Goal: Task Accomplishment & Management: Complete application form

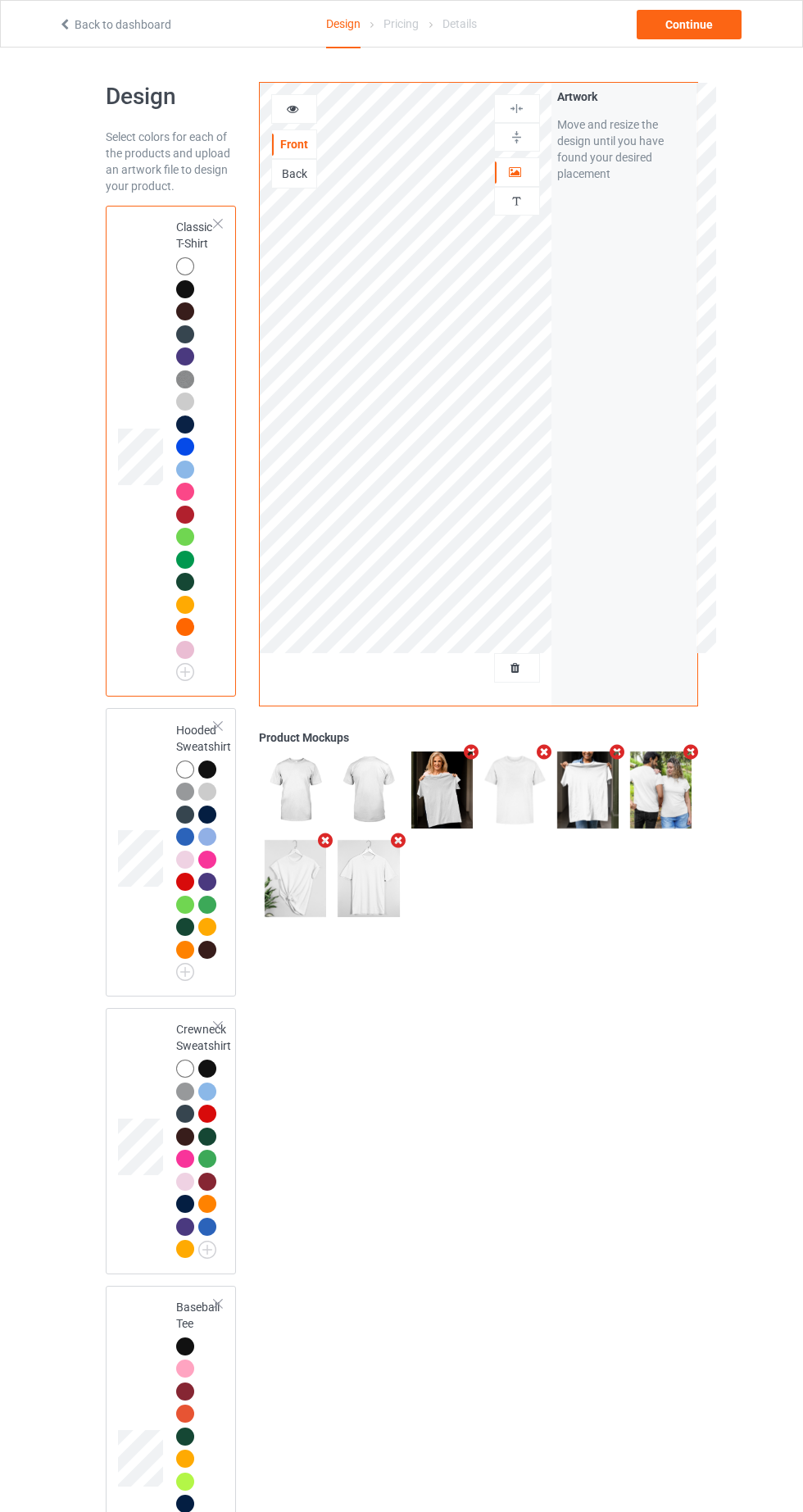
click at [535, 665] on div at bounding box center [516, 668] width 44 height 16
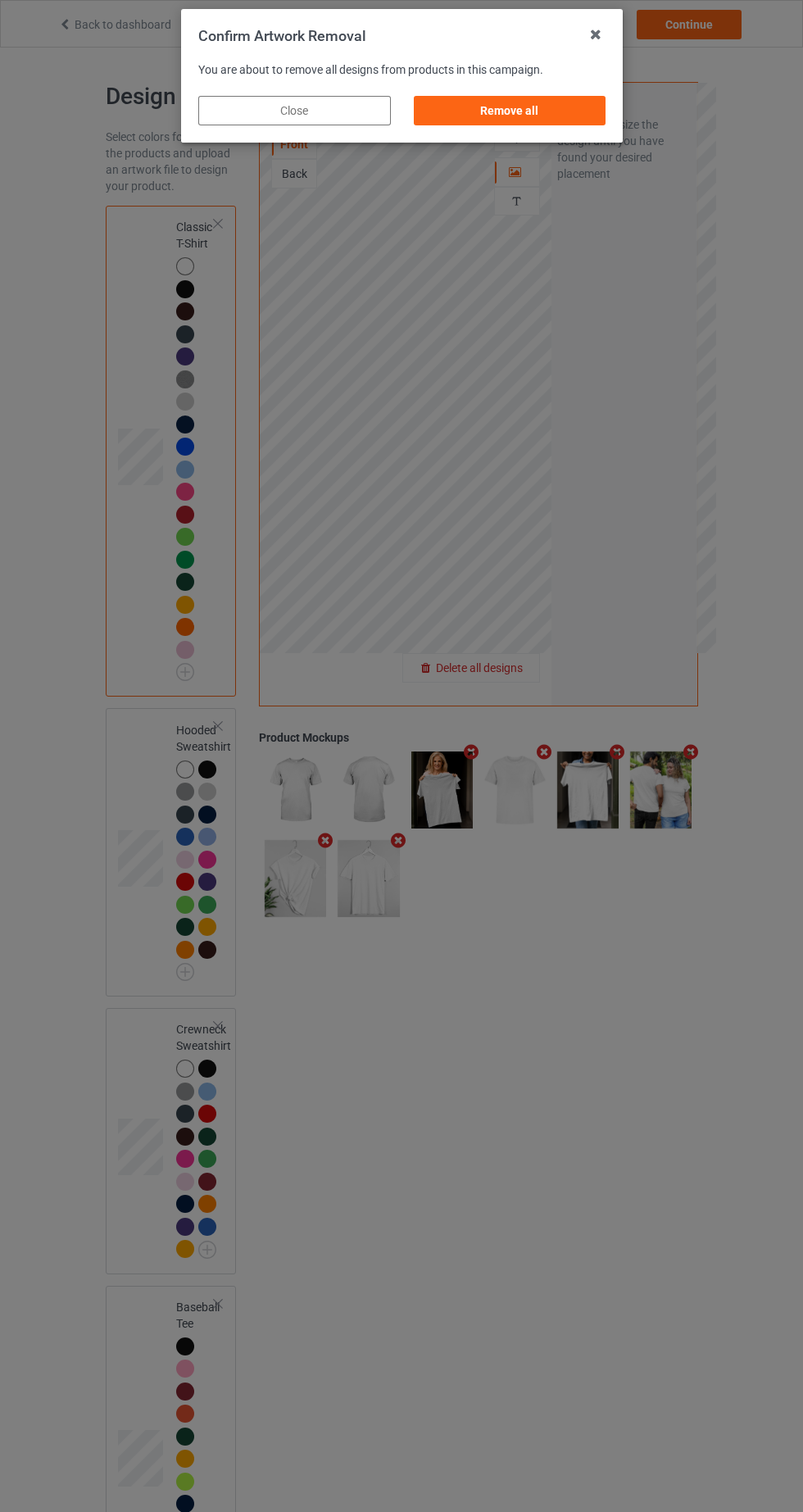
click at [588, 114] on div "Remove all" at bounding box center [509, 110] width 193 height 29
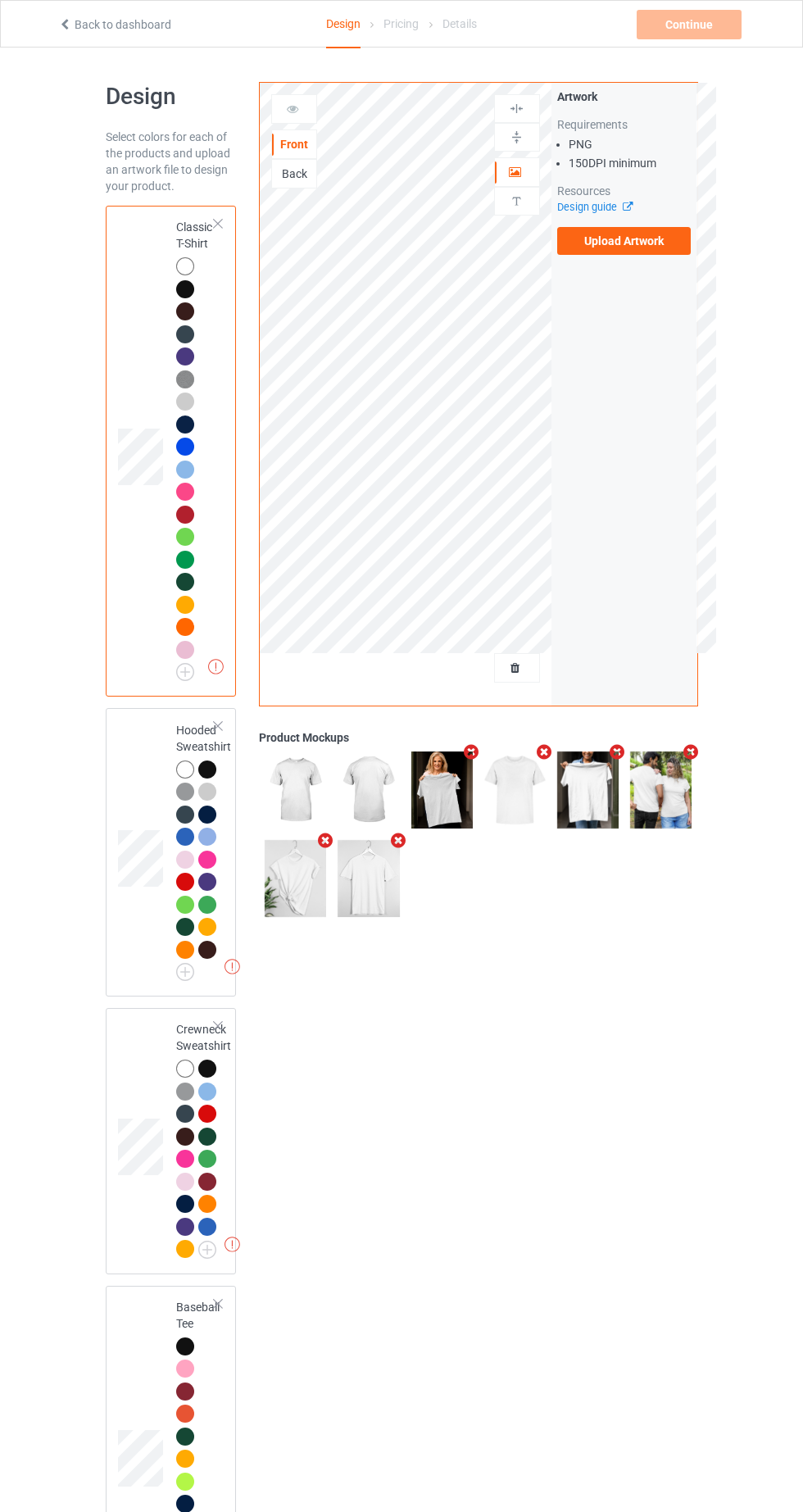
click at [662, 237] on label "Upload Artwork" at bounding box center [624, 241] width 134 height 28
click at [0, 0] on input "Upload Artwork" at bounding box center [0, 0] width 0 height 0
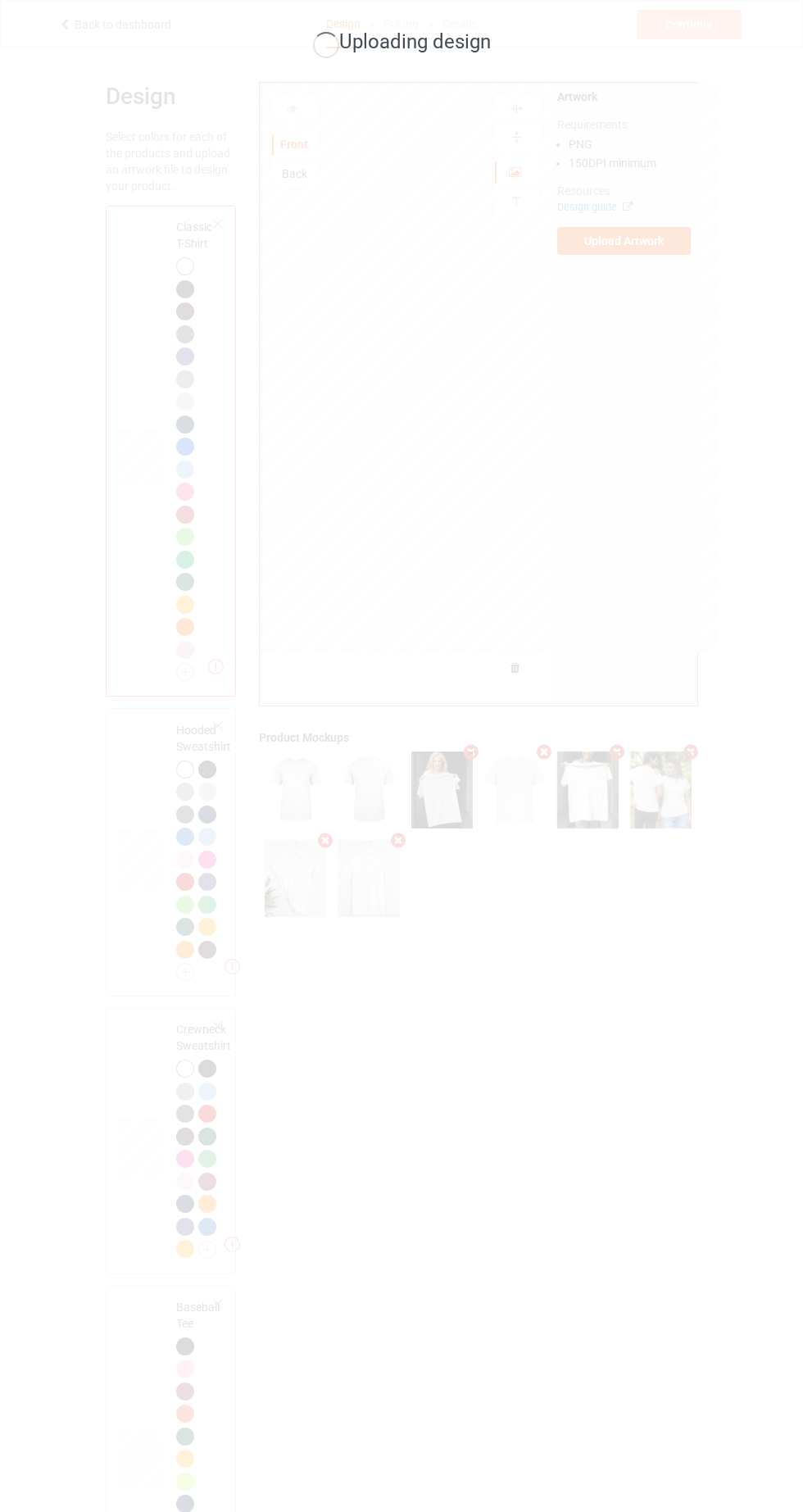
click at [631, 1287] on div "Uploading design" at bounding box center [402, 756] width 803 height 1512
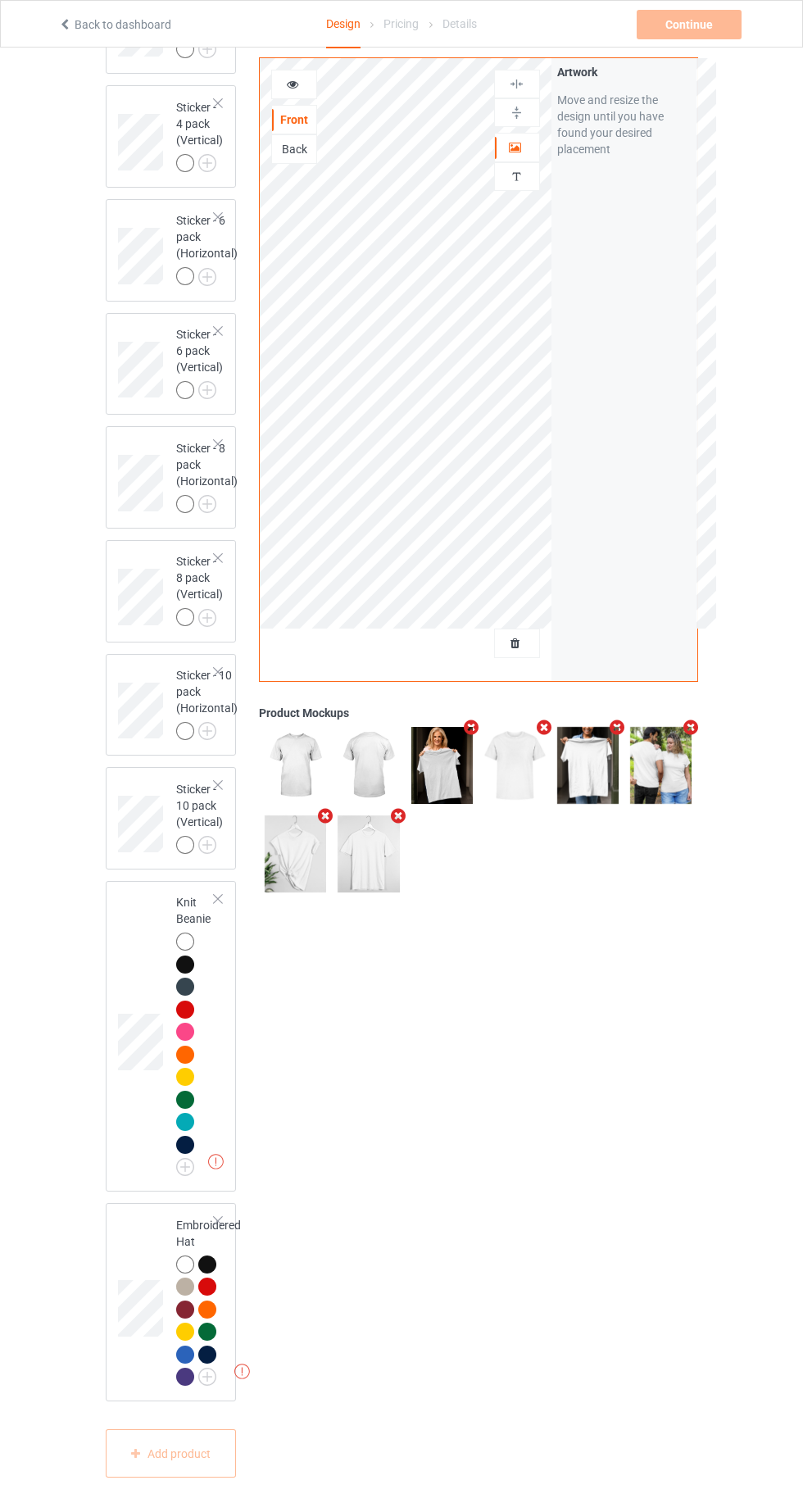
scroll to position [5151, 0]
click at [218, 905] on div at bounding box center [218, 899] width 12 height 12
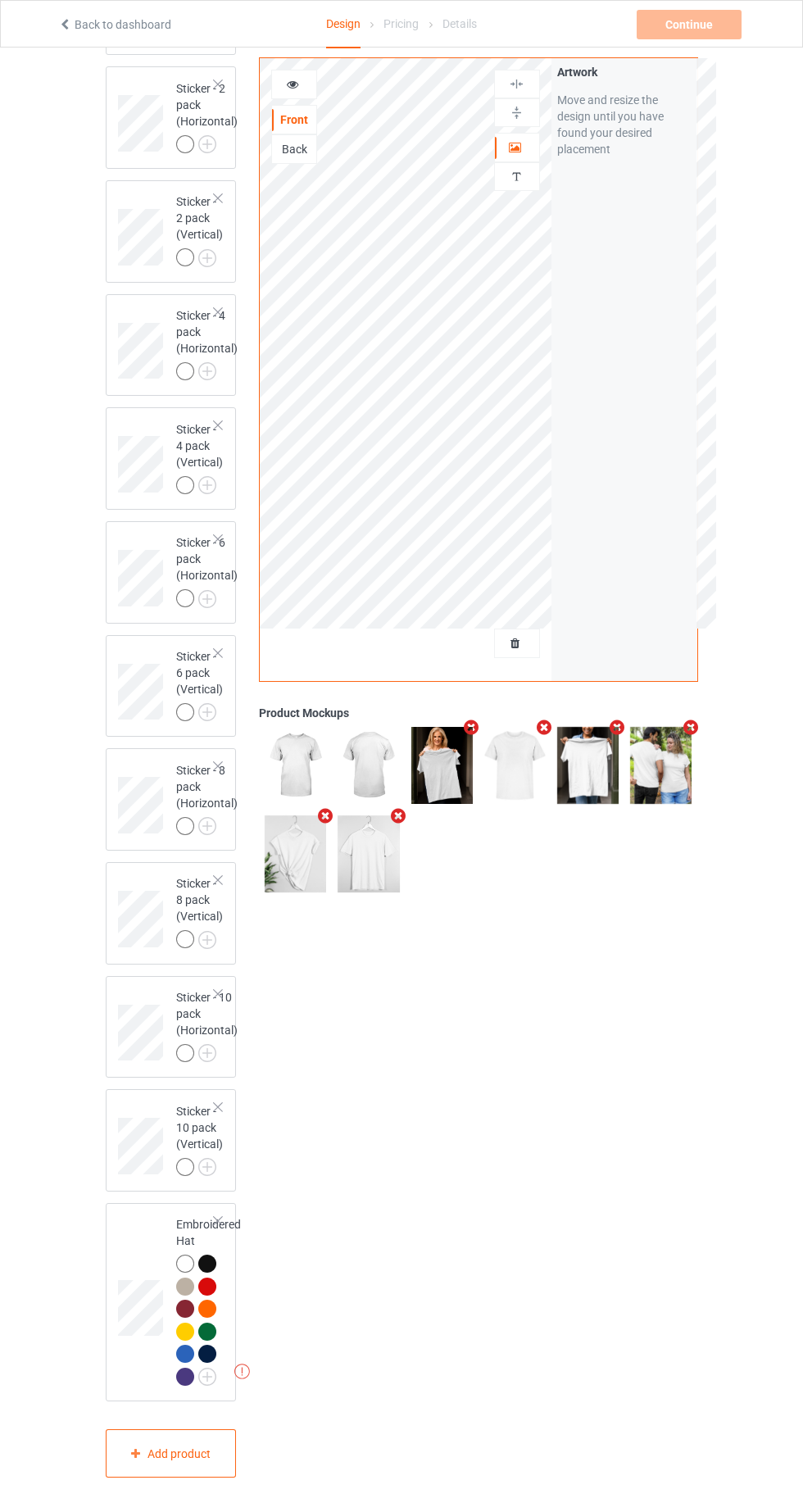
scroll to position [4828, 0]
click at [218, 1226] on div at bounding box center [218, 1221] width 12 height 12
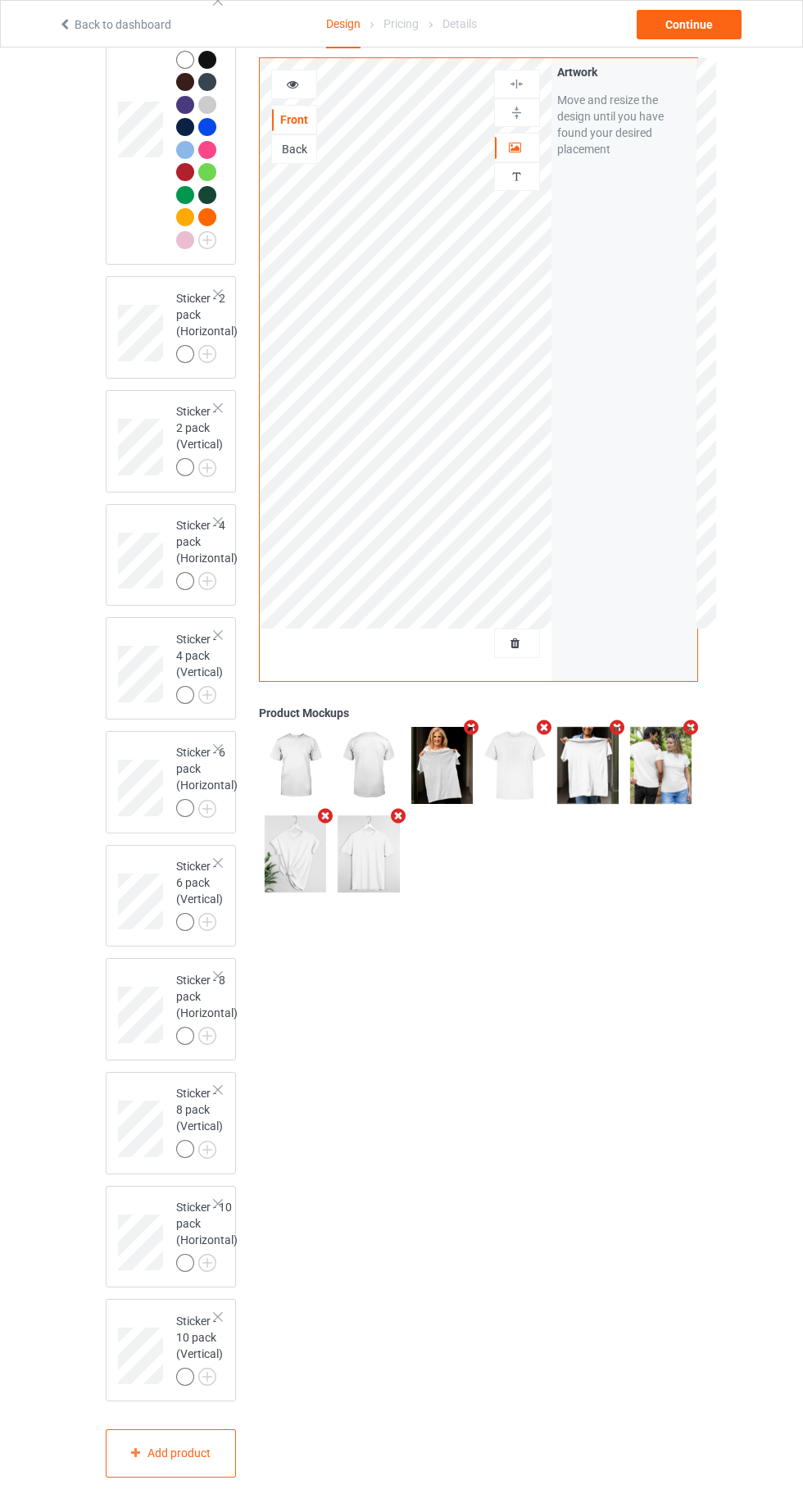
scroll to position [4617, 0]
click at [683, 26] on div "Continue" at bounding box center [689, 25] width 105 height 29
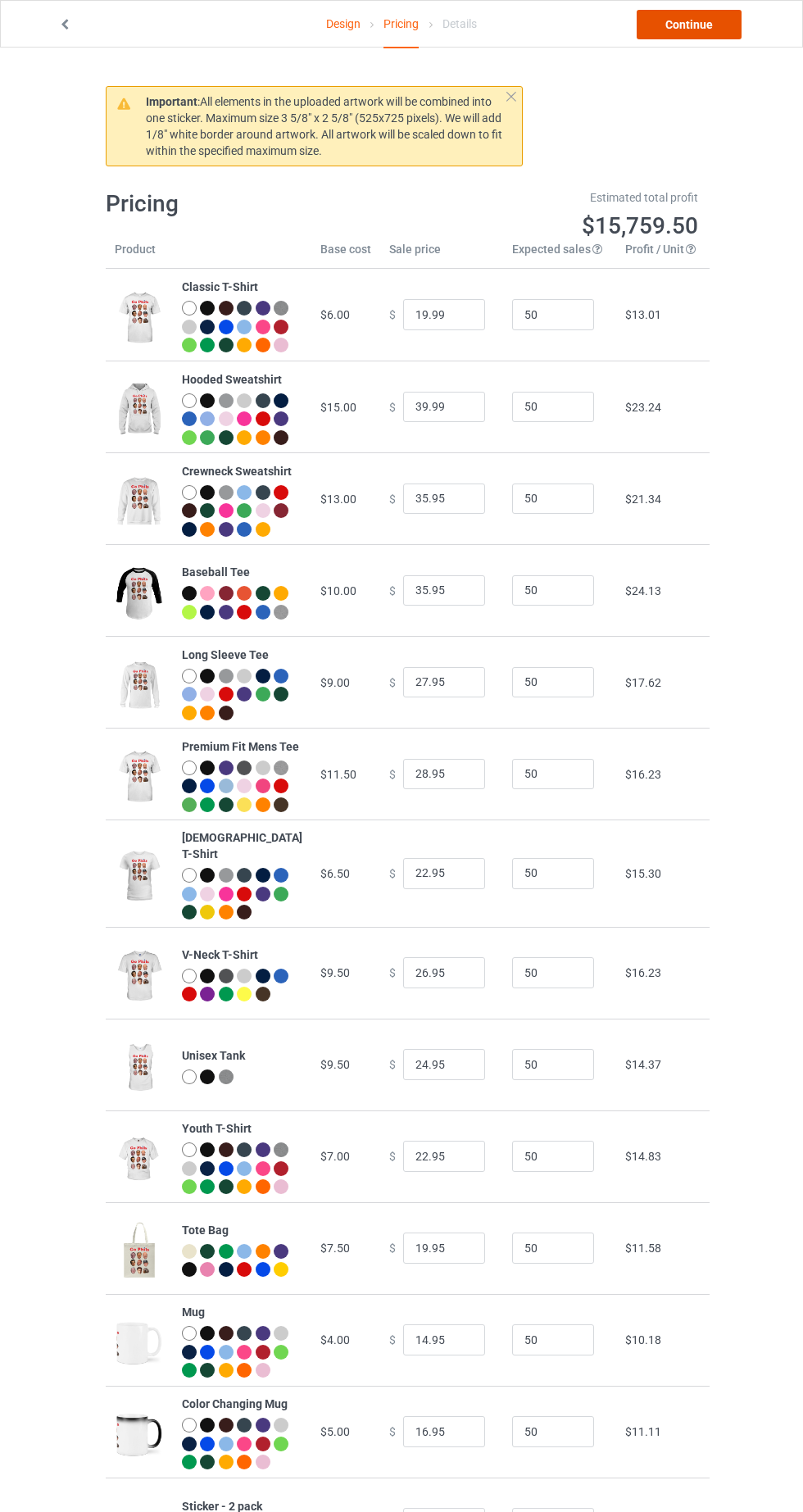
click at [684, 15] on link "Continue" at bounding box center [689, 25] width 105 height 29
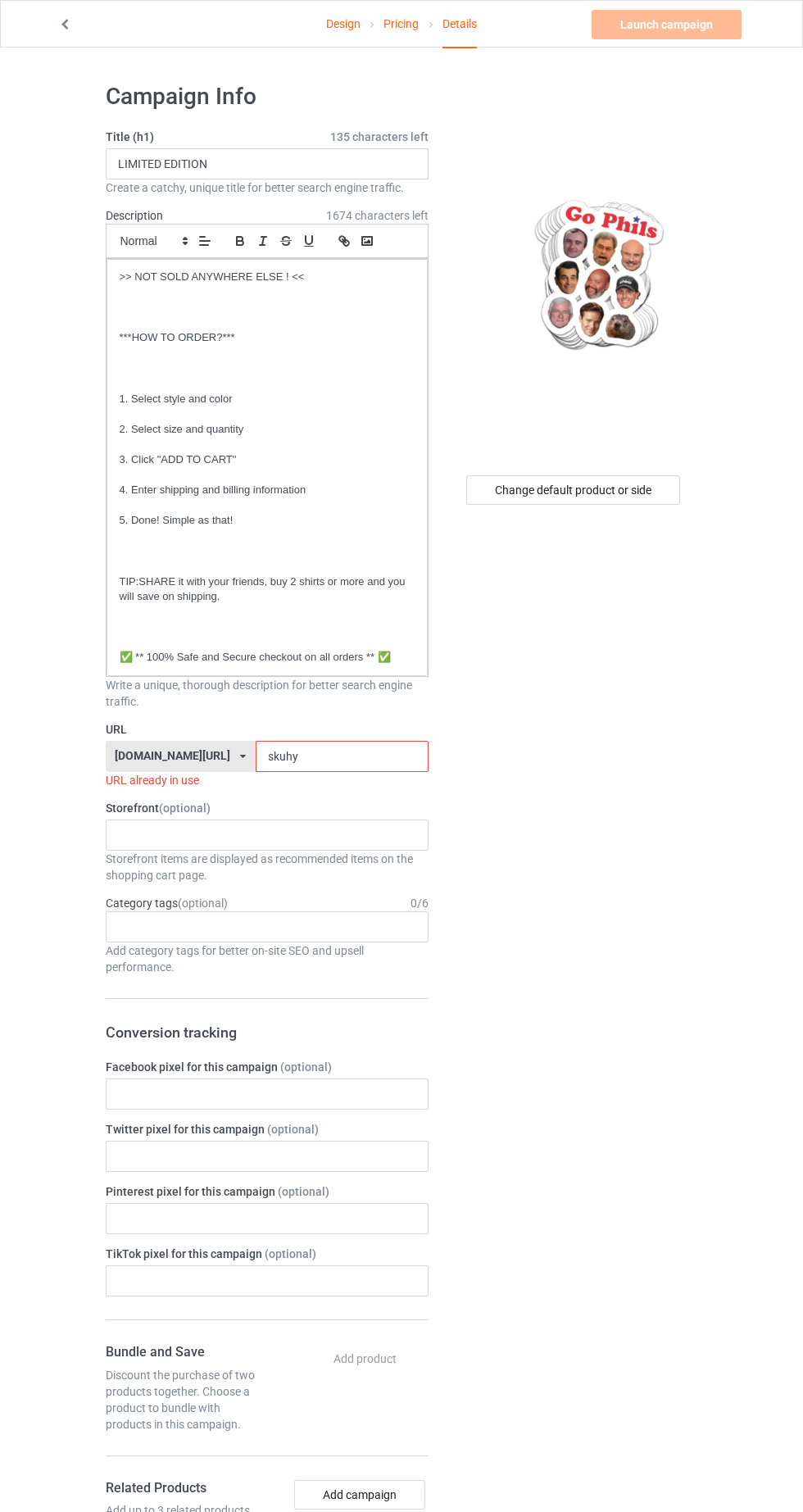
click at [353, 758] on input "skuhy" at bounding box center [342, 756] width 173 height 31
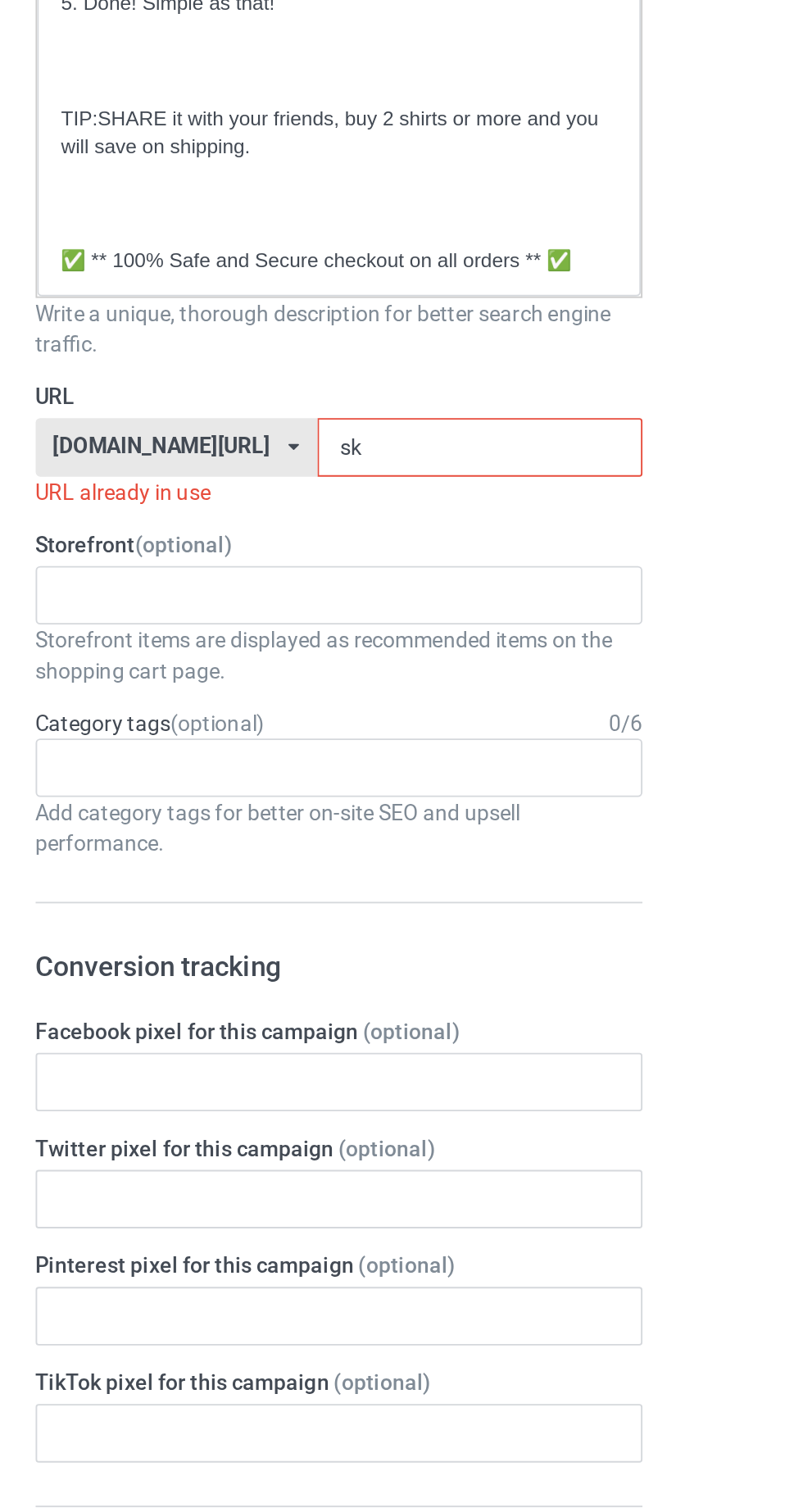
type input "s"
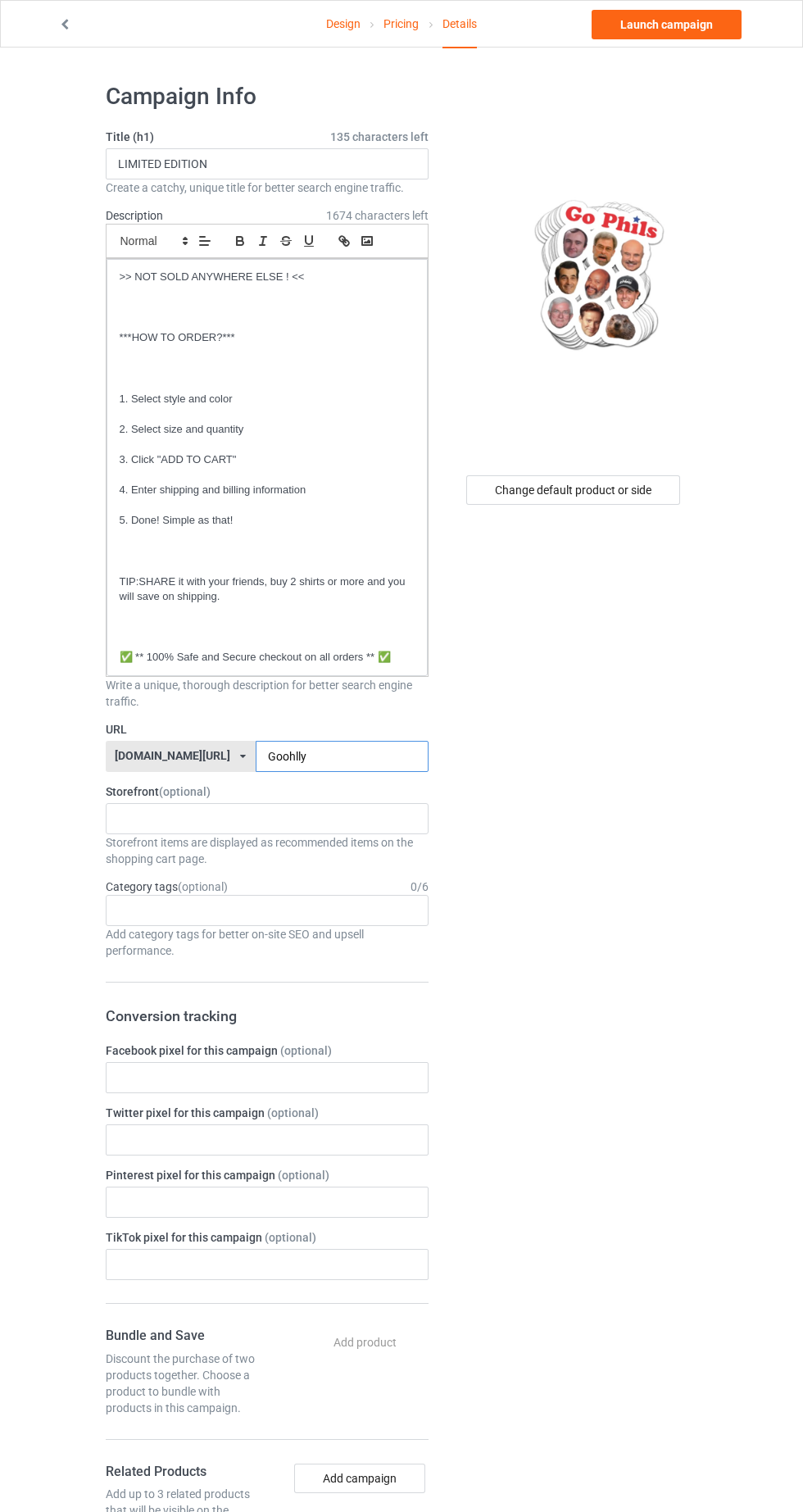
type input "Goohlly"
click at [664, 495] on div "Change default product or side" at bounding box center [573, 490] width 214 height 29
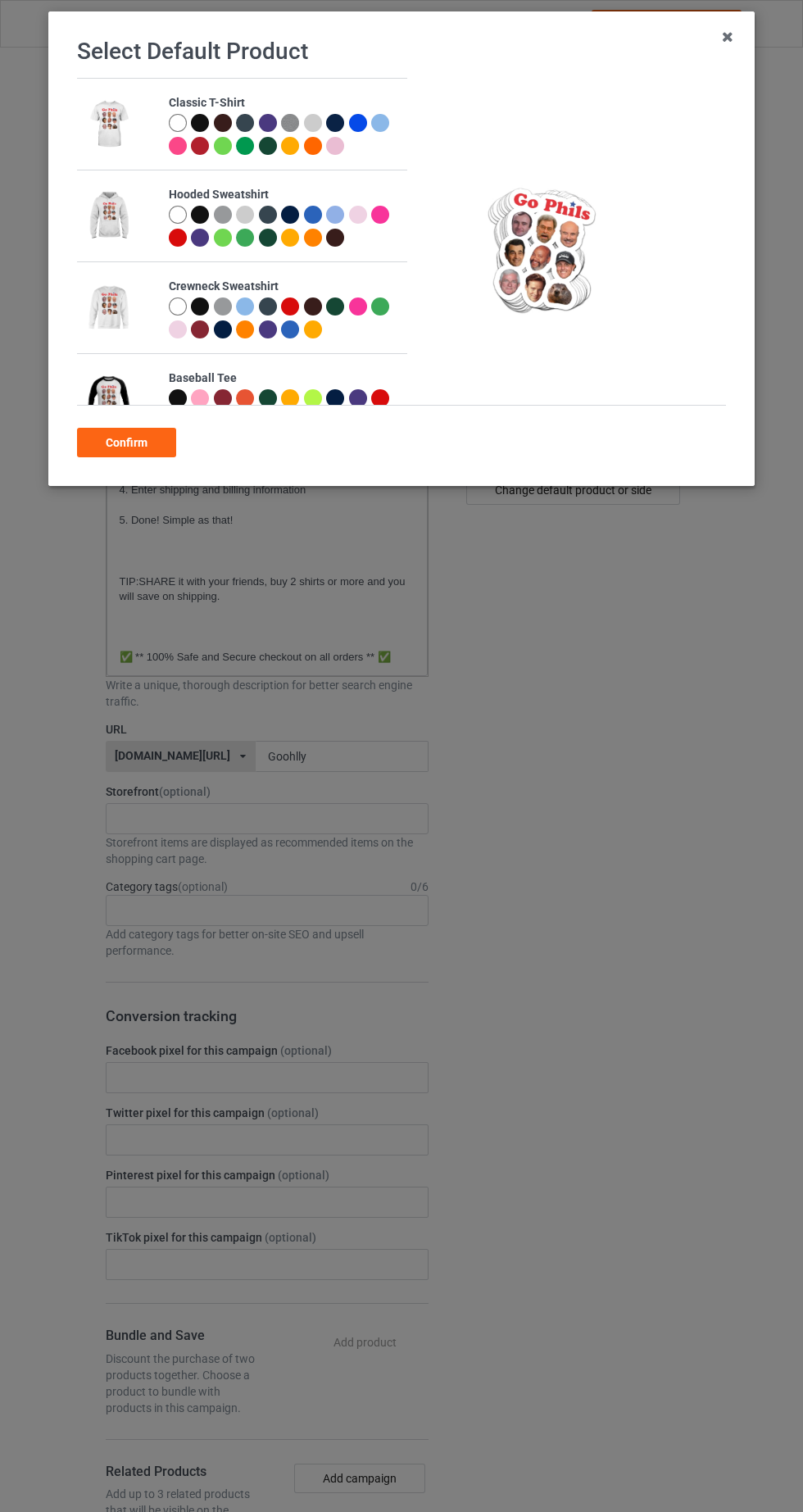
click at [169, 119] on div at bounding box center [180, 125] width 23 height 23
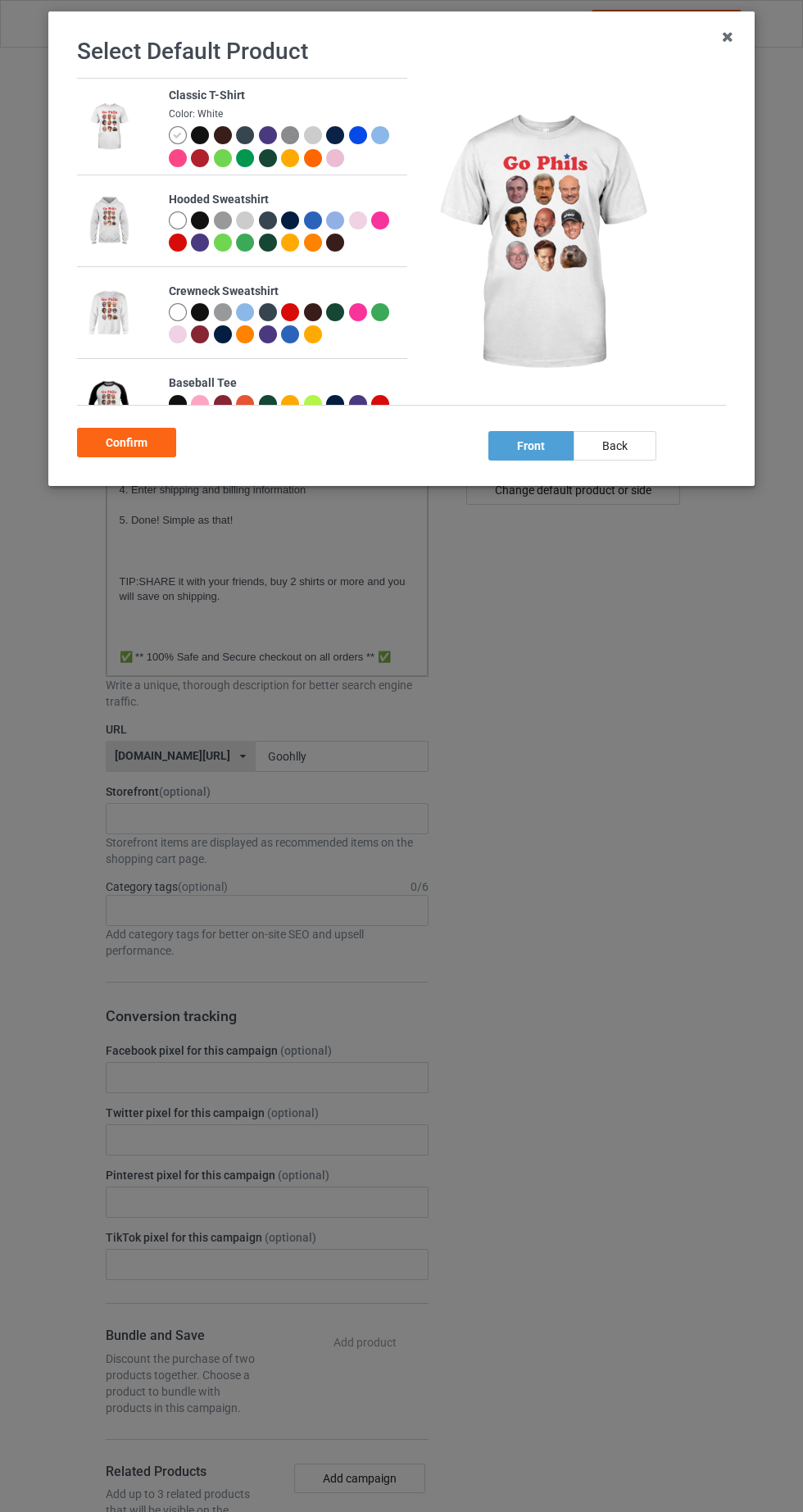
click at [148, 440] on div "Confirm" at bounding box center [126, 443] width 99 height 29
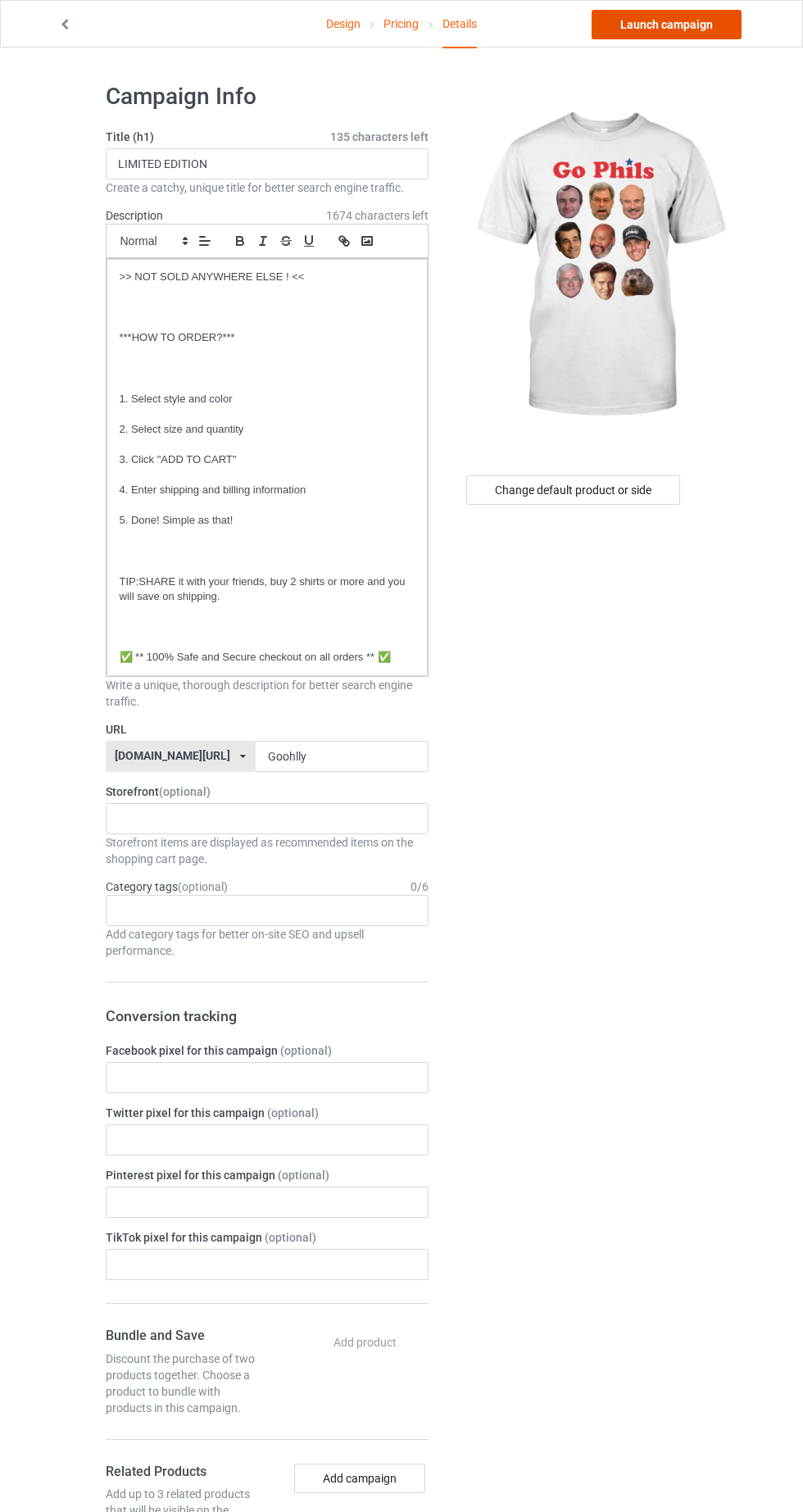
click at [703, 26] on link "Launch campaign" at bounding box center [666, 25] width 150 height 29
